Goal: Information Seeking & Learning: Find specific fact

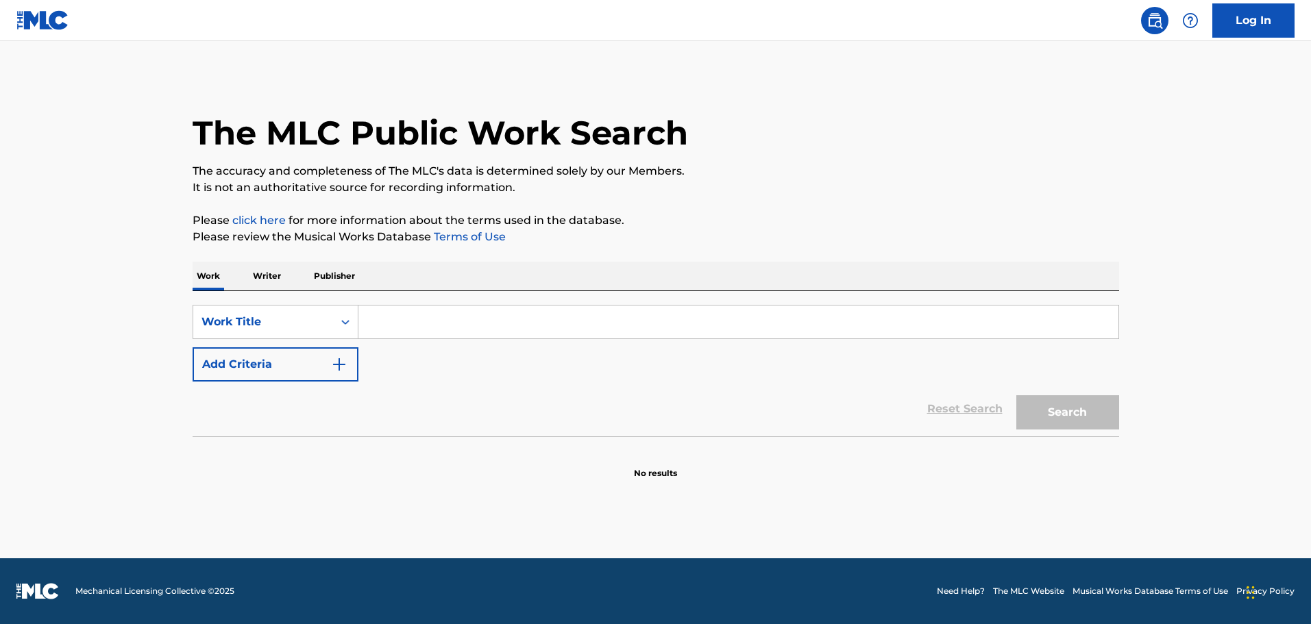
click at [404, 319] on input "Search Form" at bounding box center [738, 322] width 760 height 33
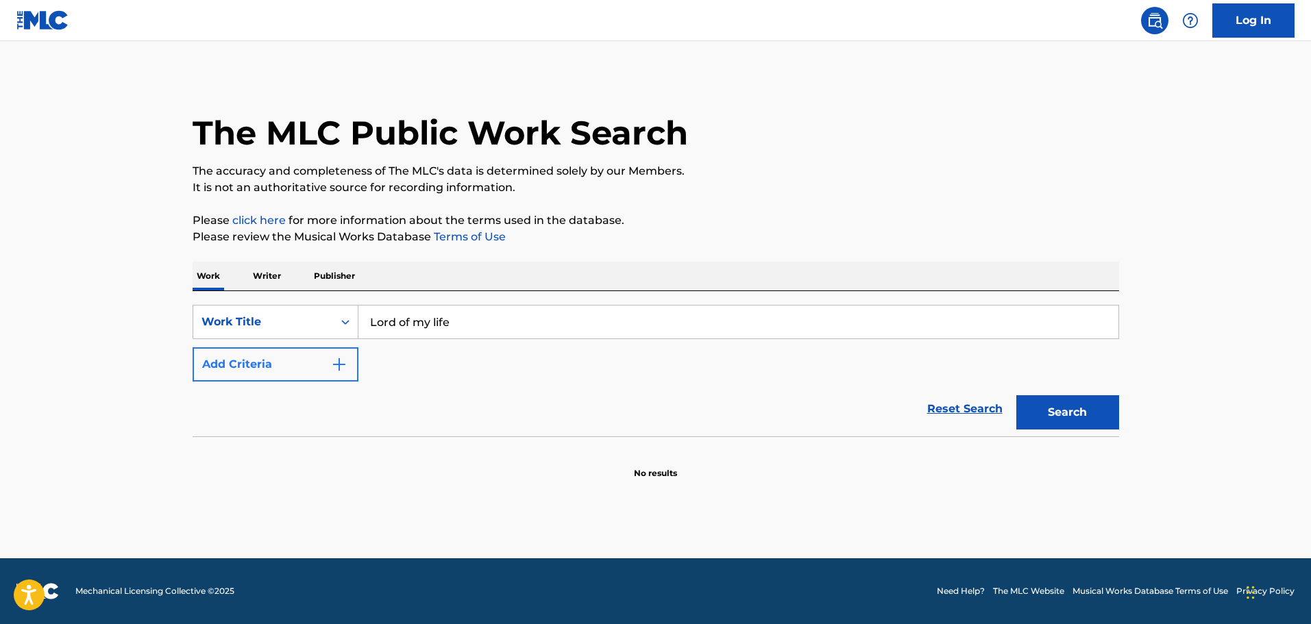
type input "Lord of my life"
click at [245, 361] on button "Add Criteria" at bounding box center [276, 364] width 166 height 34
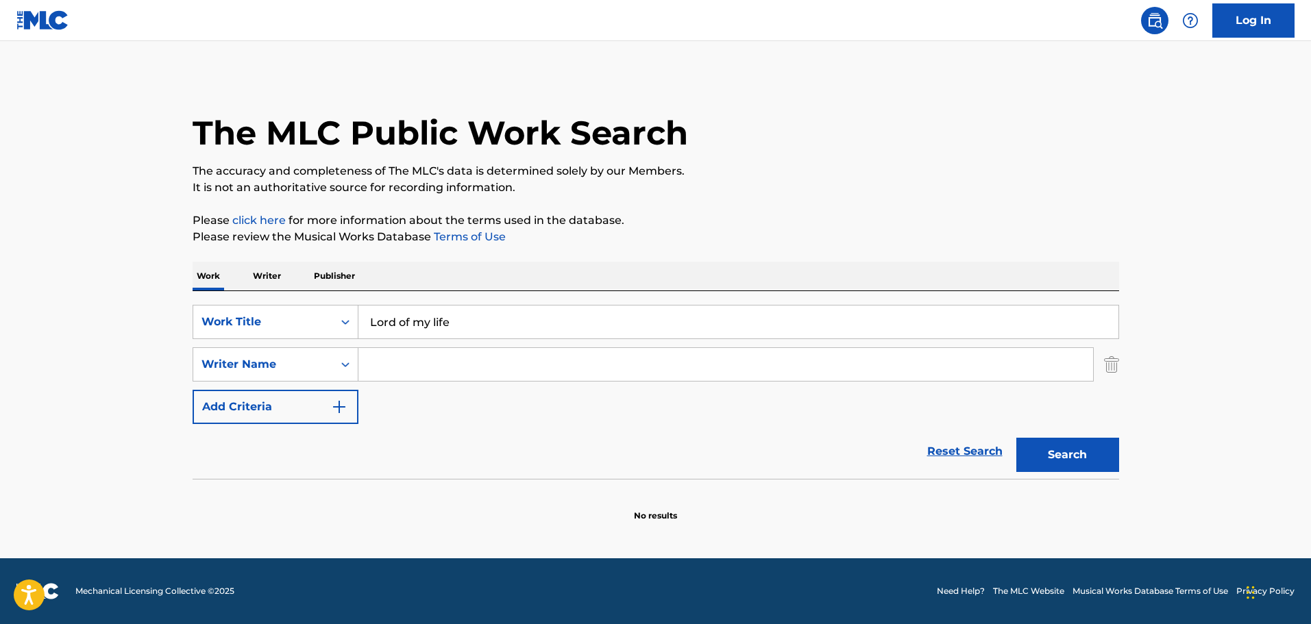
click at [418, 354] on input "Search Form" at bounding box center [725, 364] width 735 height 33
type input "Maher"
click at [1079, 461] on button "Search" at bounding box center [1067, 455] width 103 height 34
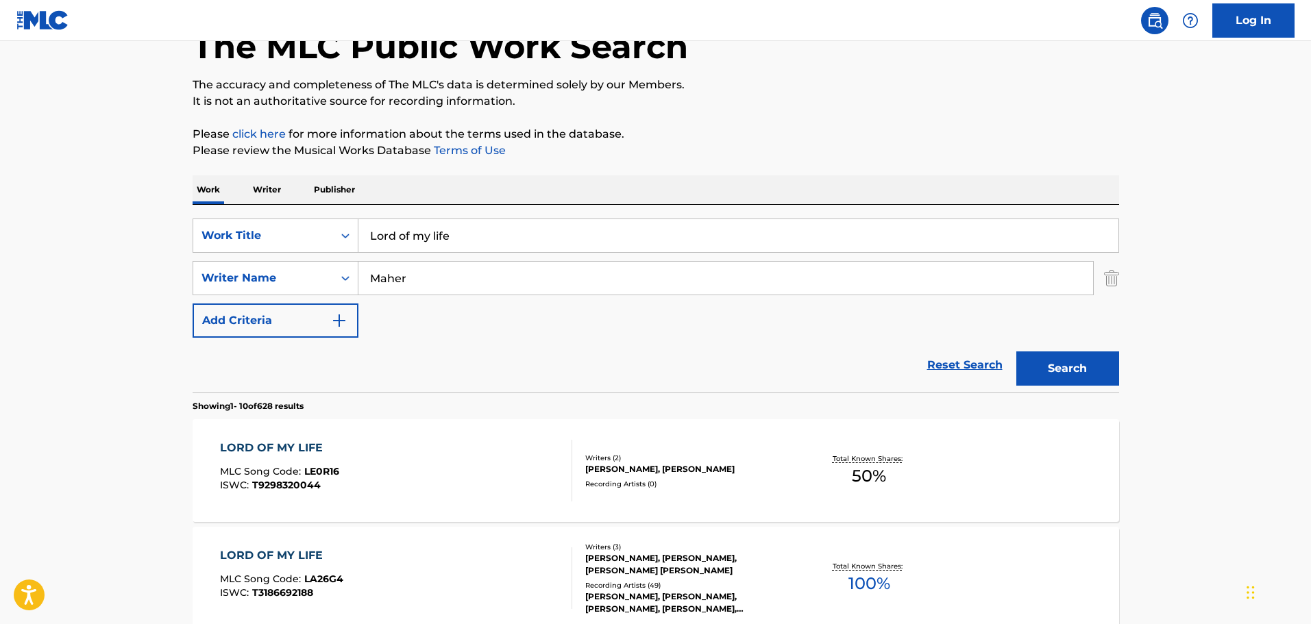
scroll to position [228, 0]
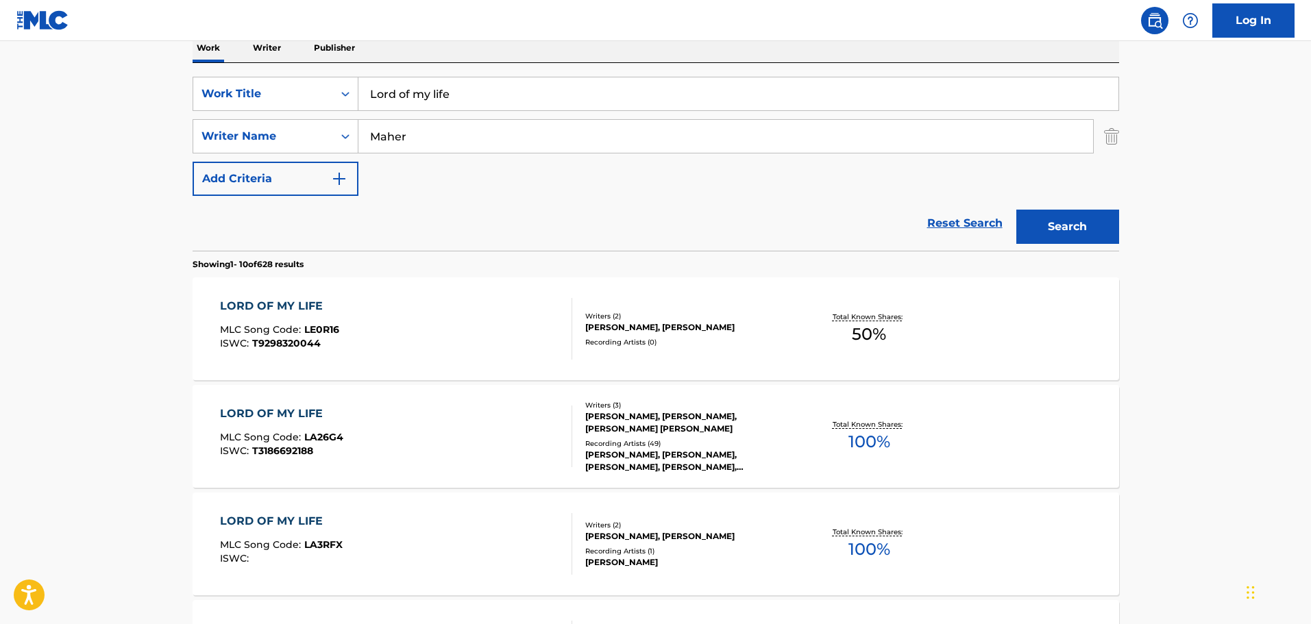
click at [610, 536] on div "[PERSON_NAME], [PERSON_NAME]" at bounding box center [688, 537] width 207 height 12
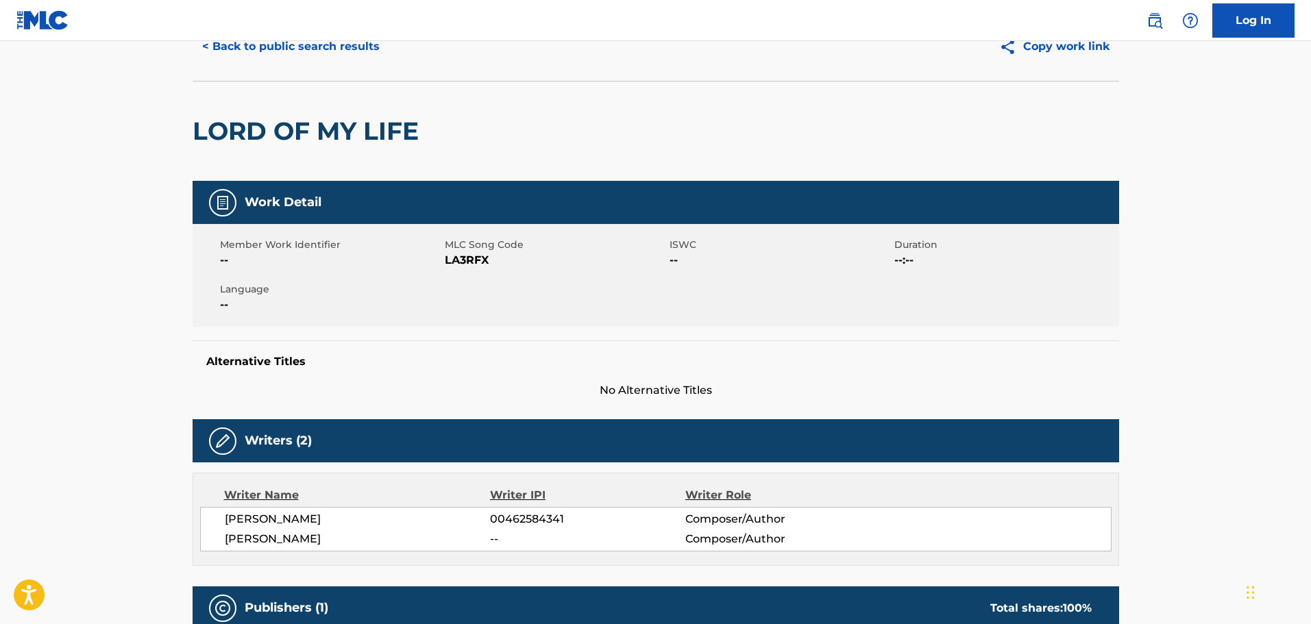
scroll to position [32, 0]
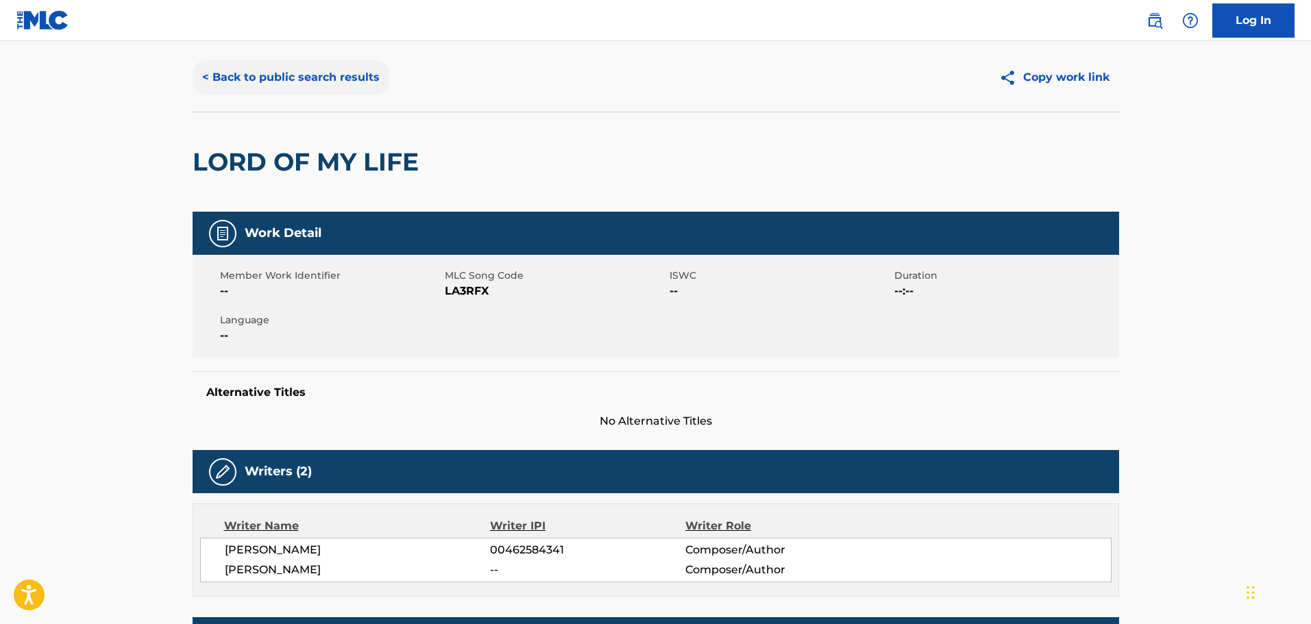
click at [283, 82] on button "< Back to public search results" at bounding box center [291, 77] width 197 height 34
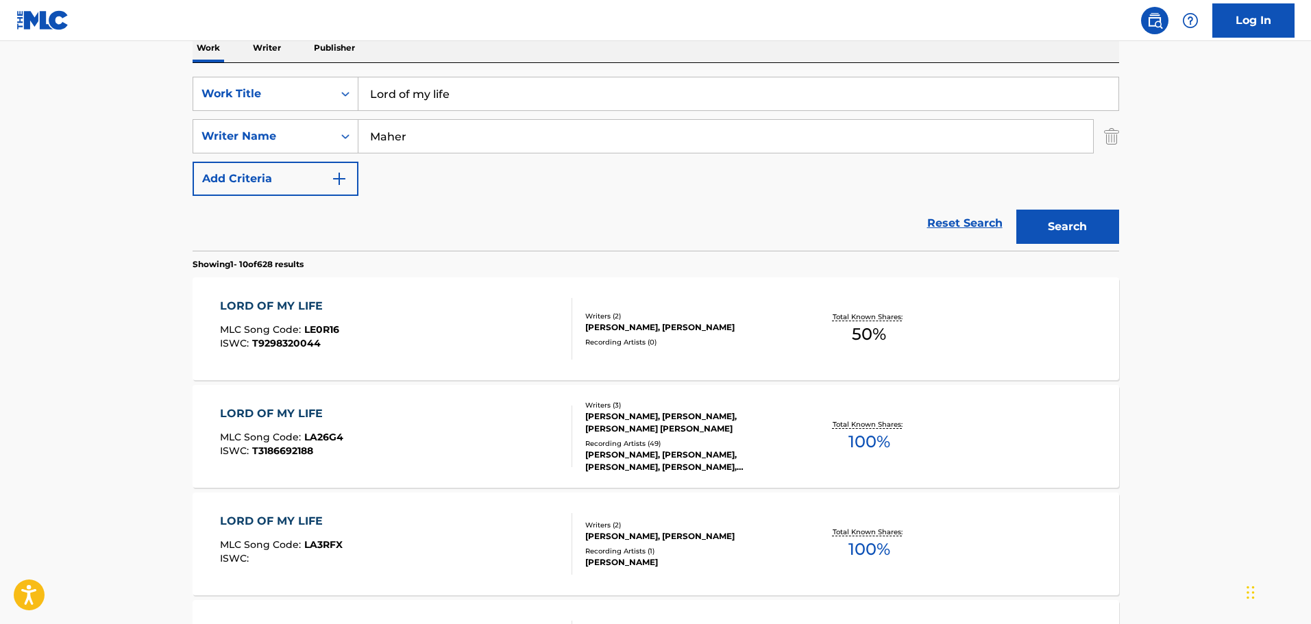
click at [609, 420] on div "[PERSON_NAME], [PERSON_NAME], [PERSON_NAME] [PERSON_NAME]" at bounding box center [688, 423] width 207 height 25
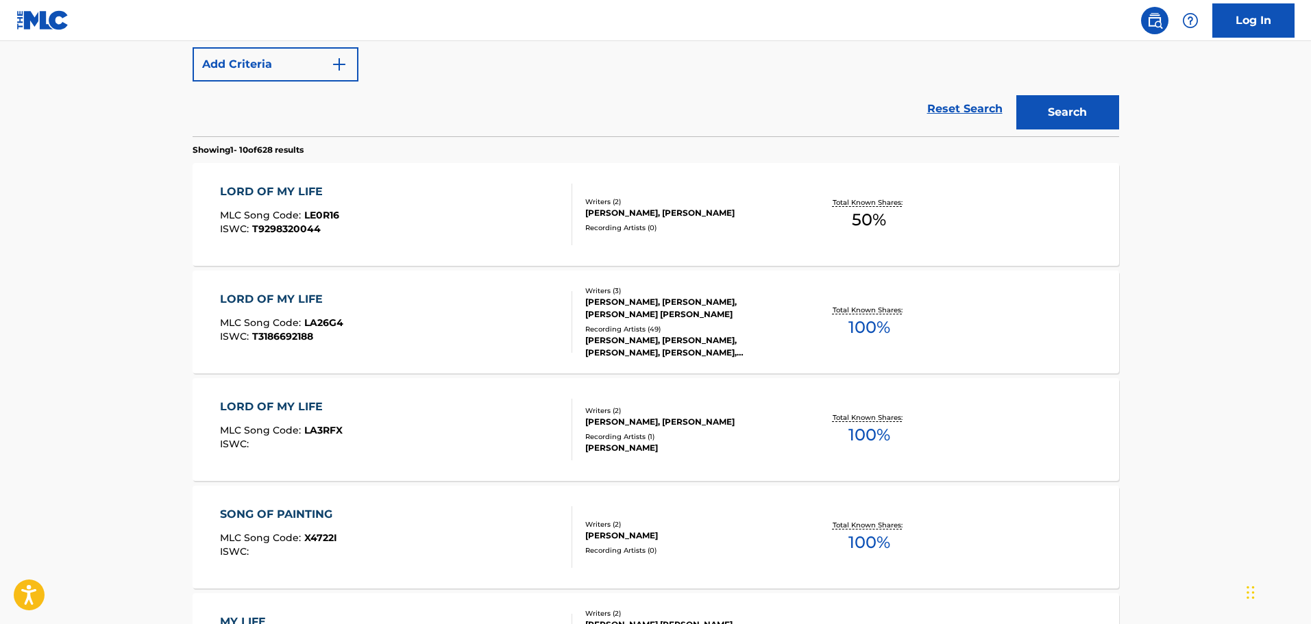
click at [328, 334] on div "ISWC : T3186692188" at bounding box center [281, 337] width 123 height 10
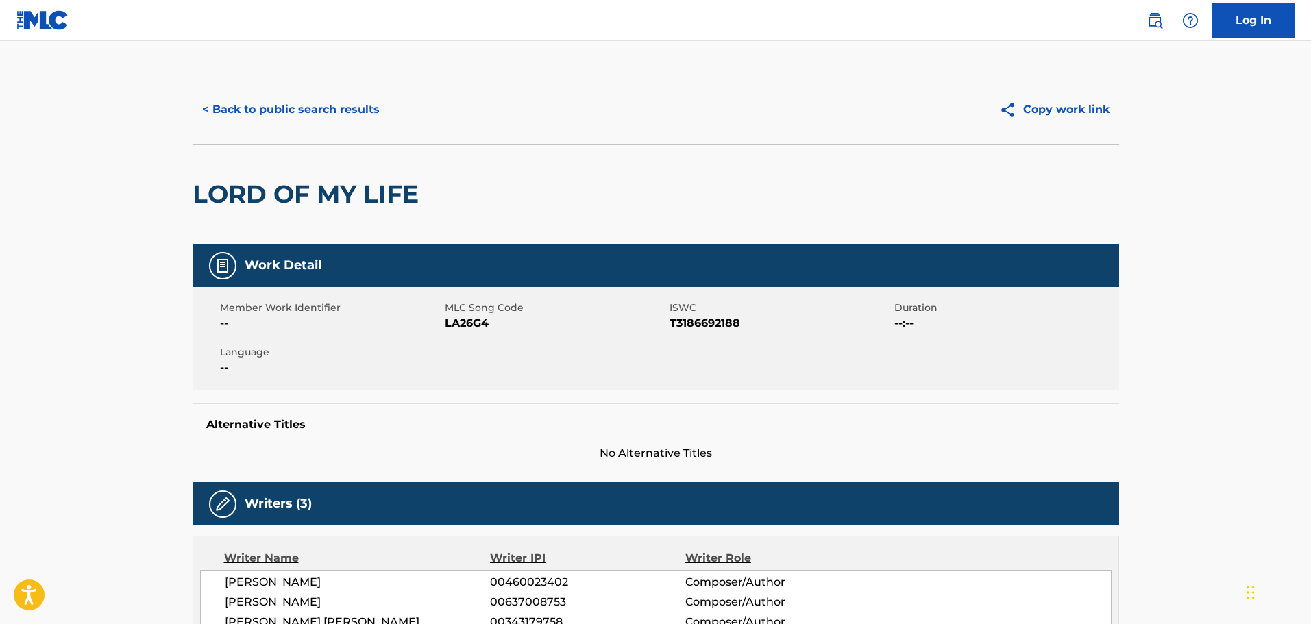
scroll to position [421, 0]
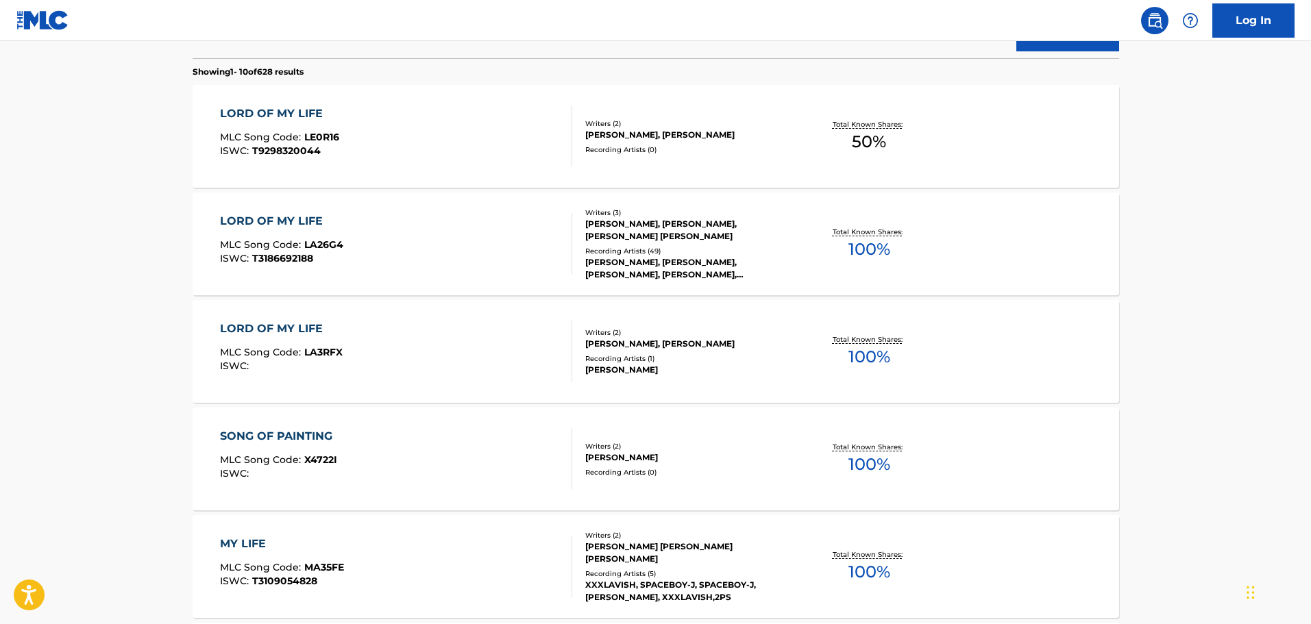
click at [317, 254] on div "ISWC : T3186692188" at bounding box center [281, 259] width 123 height 10
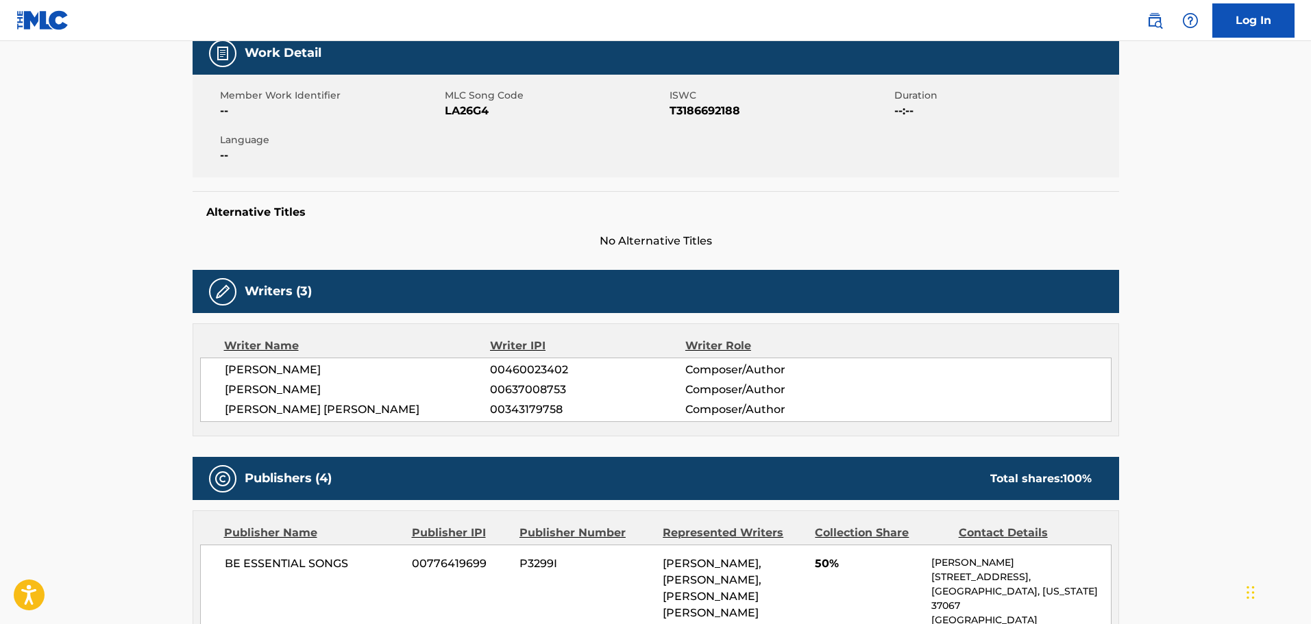
scroll to position [228, 0]
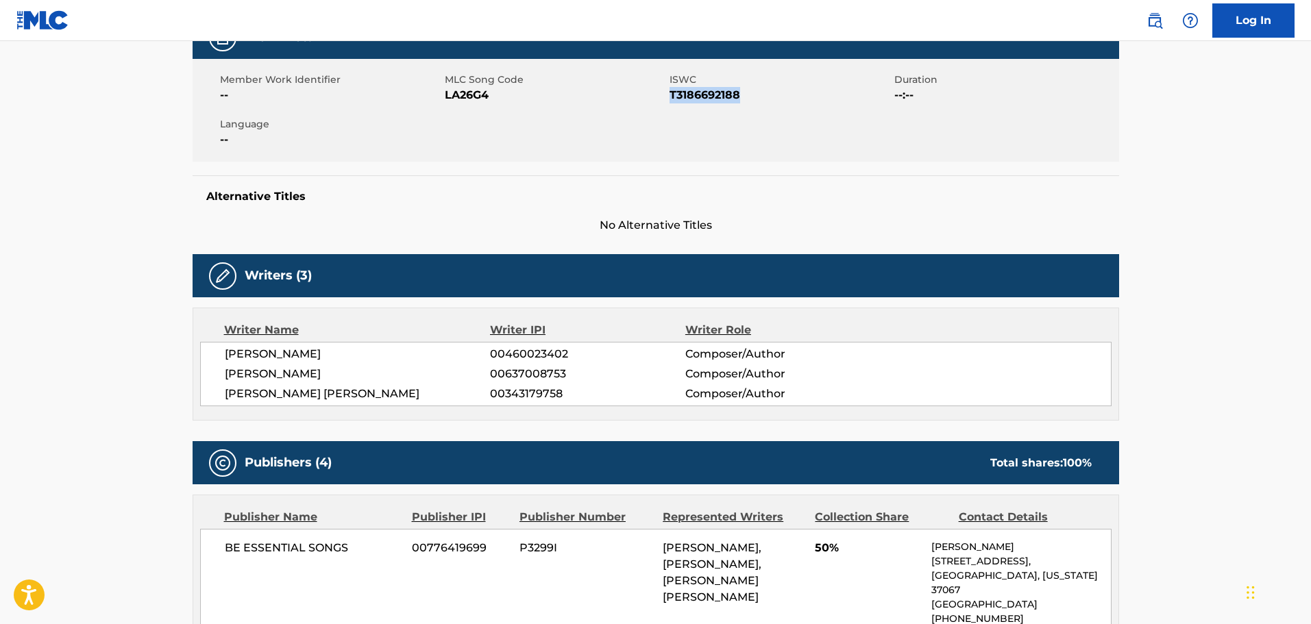
drag, startPoint x: 746, startPoint y: 93, endPoint x: 672, endPoint y: 93, distance: 74.0
click at [672, 93] on span "T3186692188" at bounding box center [780, 95] width 221 height 16
copy span "T3186692188"
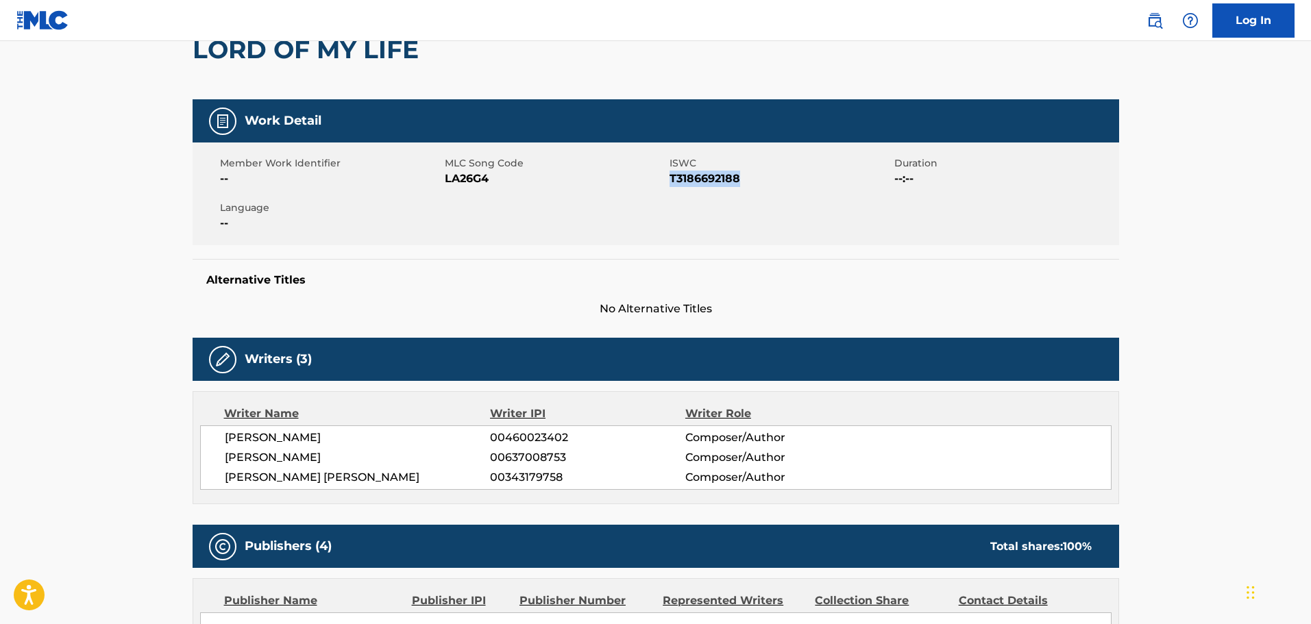
scroll to position [114, 0]
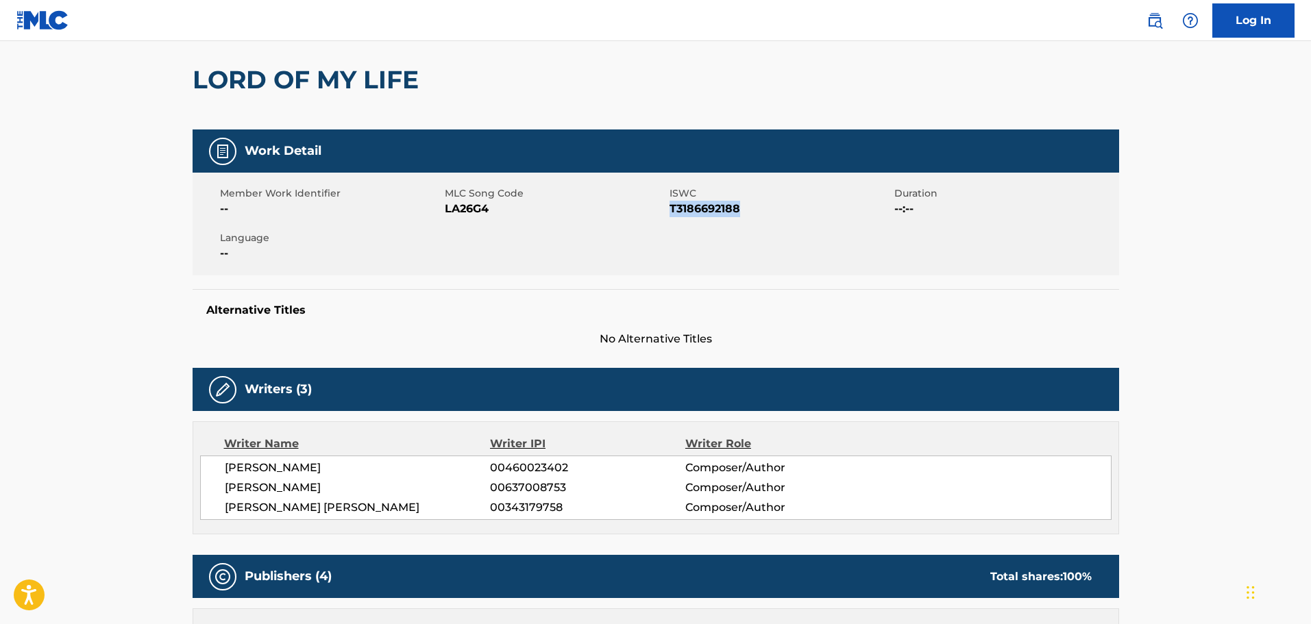
copy span "T3186692188"
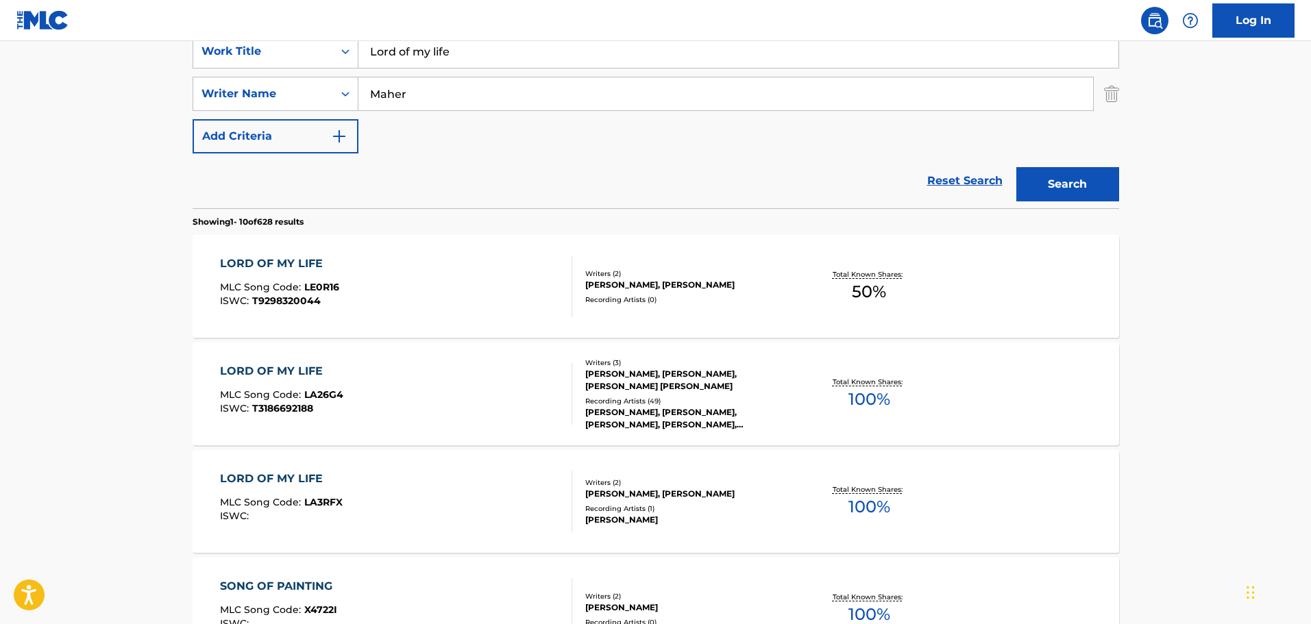
scroll to position [270, 0]
click at [646, 285] on div "[PERSON_NAME], [PERSON_NAME]" at bounding box center [688, 286] width 207 height 12
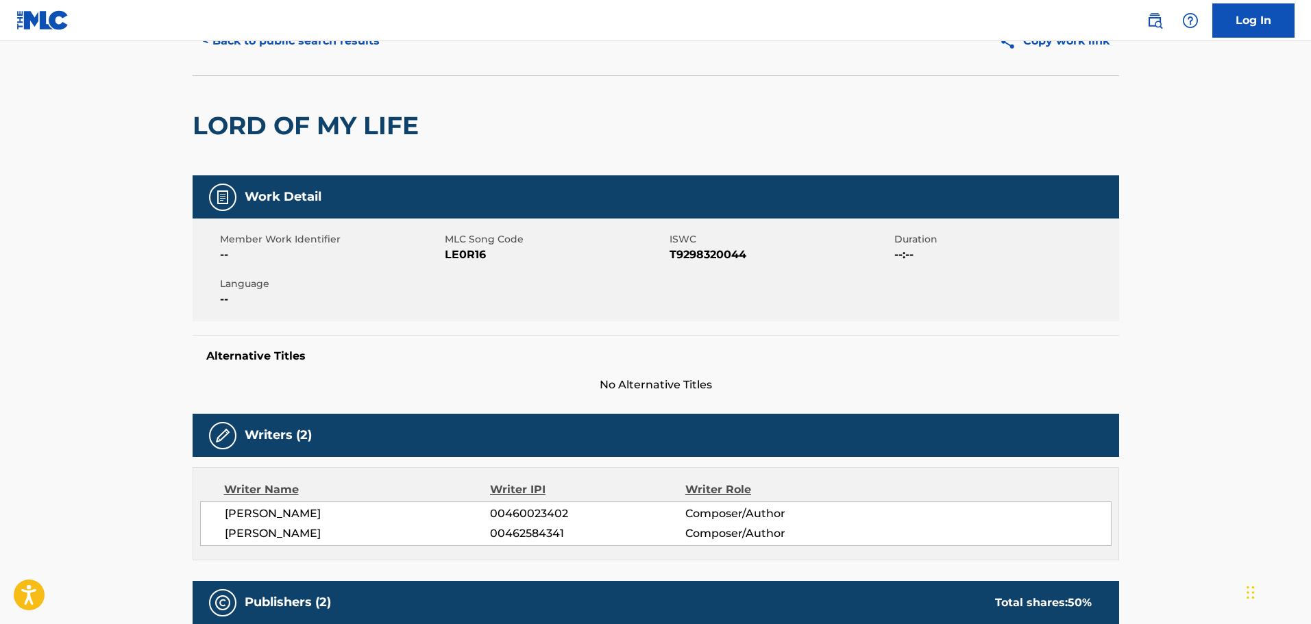
scroll to position [114, 0]
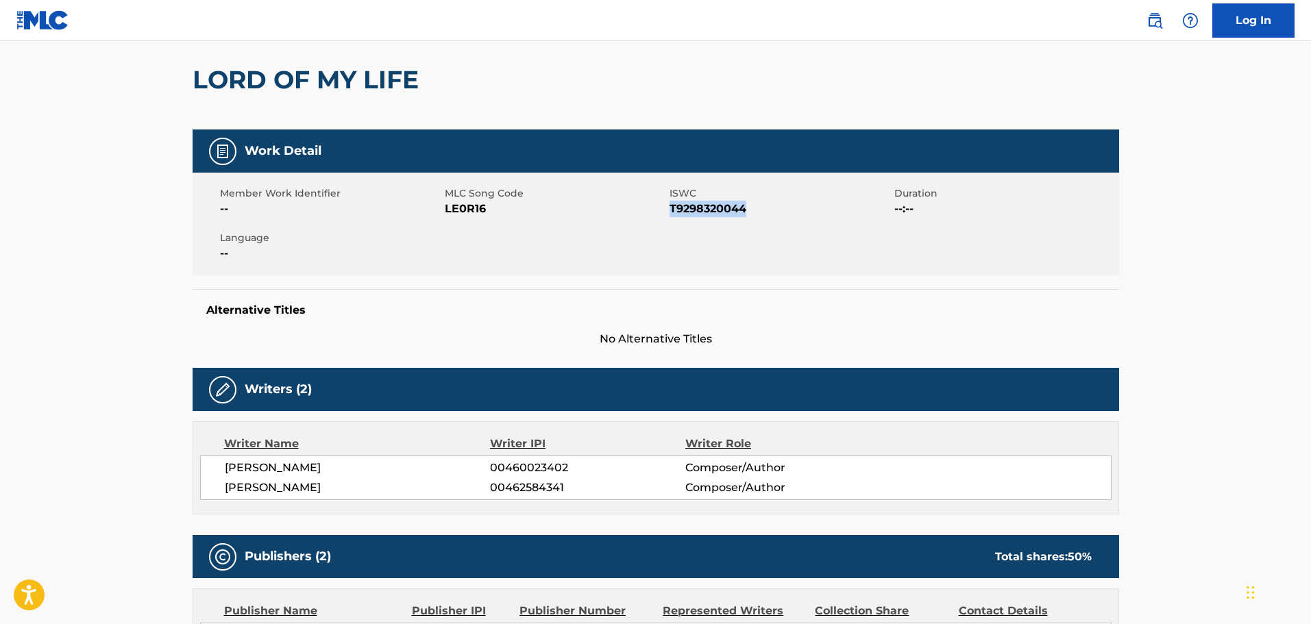
drag, startPoint x: 753, startPoint y: 206, endPoint x: 670, endPoint y: 208, distance: 83.0
click at [670, 208] on span "T9298320044" at bounding box center [780, 209] width 221 height 16
copy span "T9298320044"
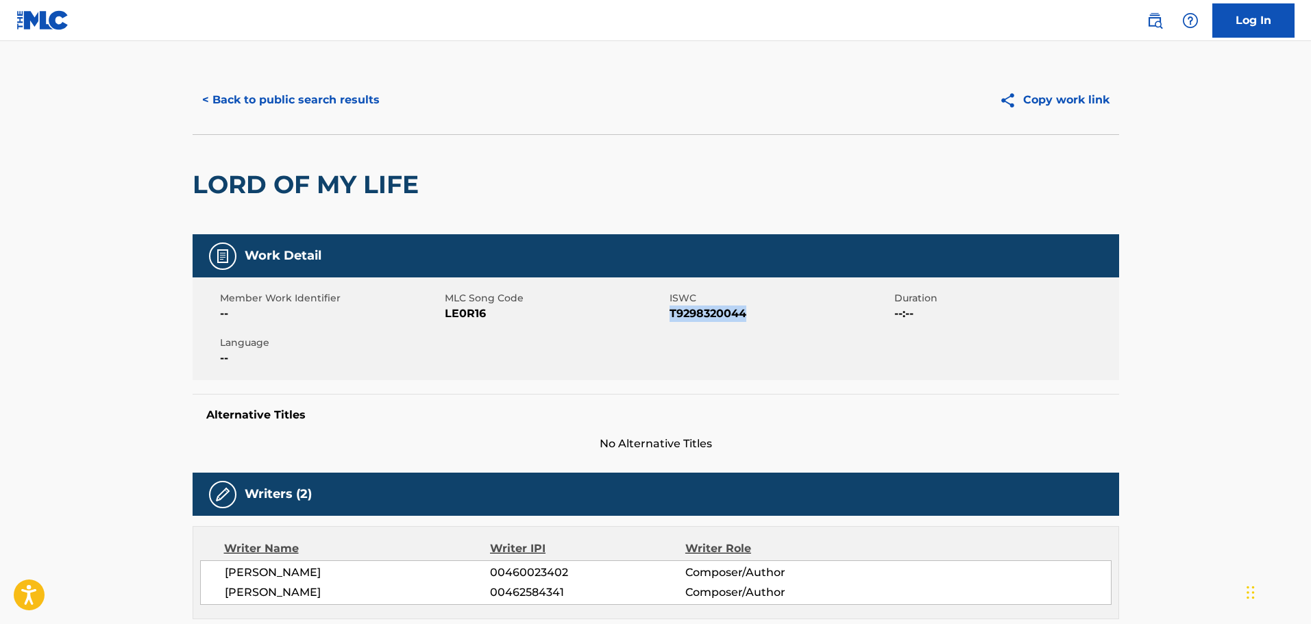
scroll to position [0, 0]
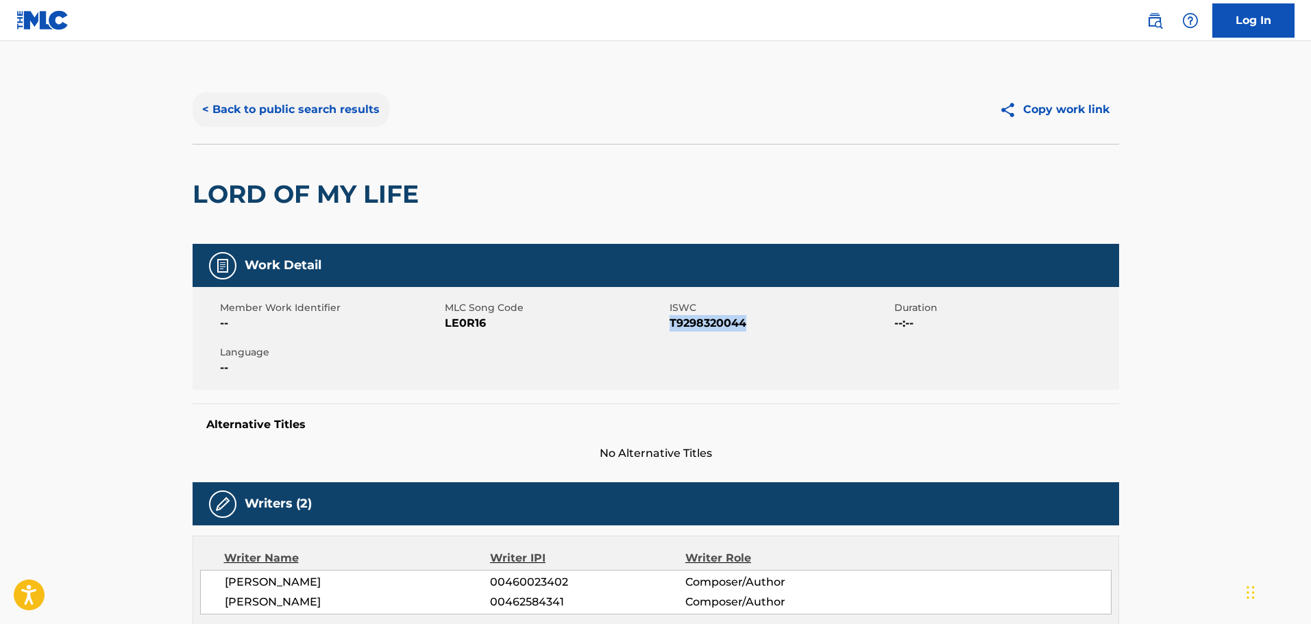
click at [293, 104] on button "< Back to public search results" at bounding box center [291, 110] width 197 height 34
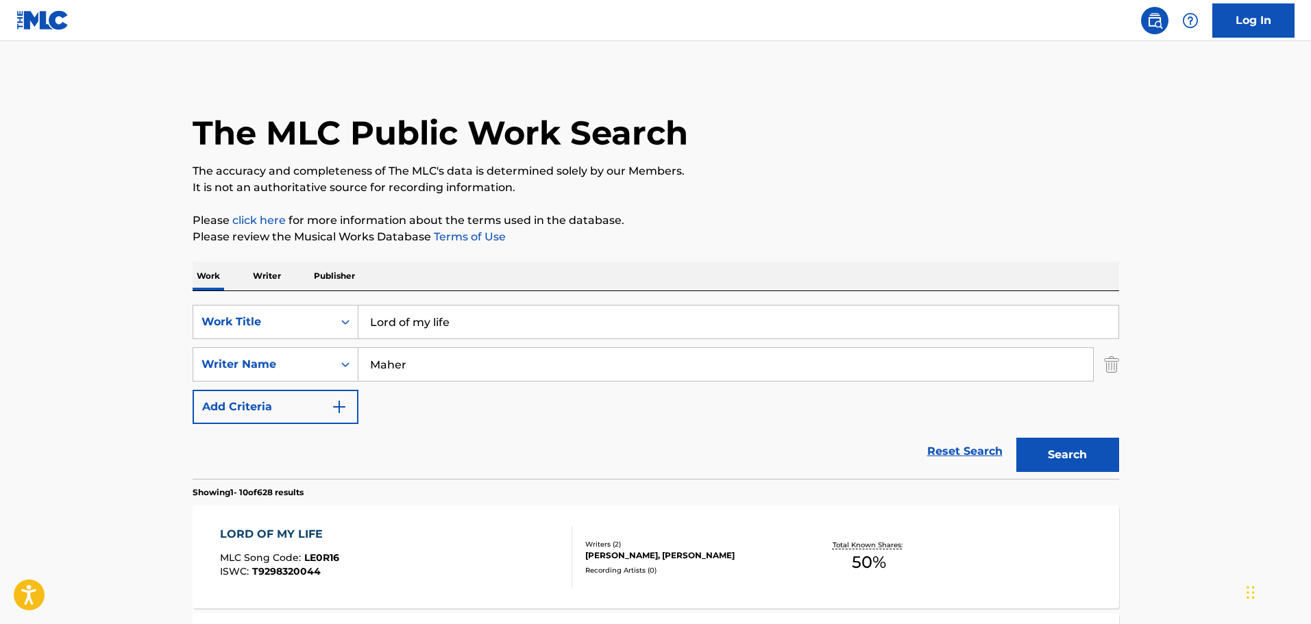
scroll to position [270, 0]
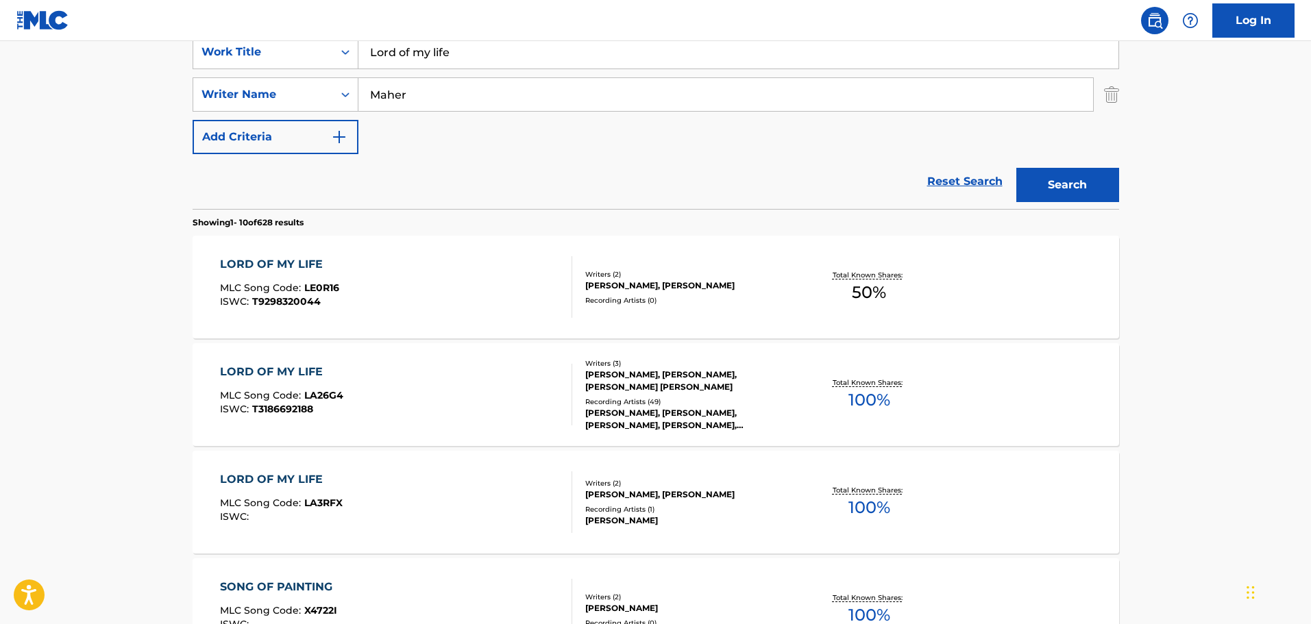
click at [683, 492] on div "[PERSON_NAME], [PERSON_NAME]" at bounding box center [688, 495] width 207 height 12
